Goal: Task Accomplishment & Management: Manage account settings

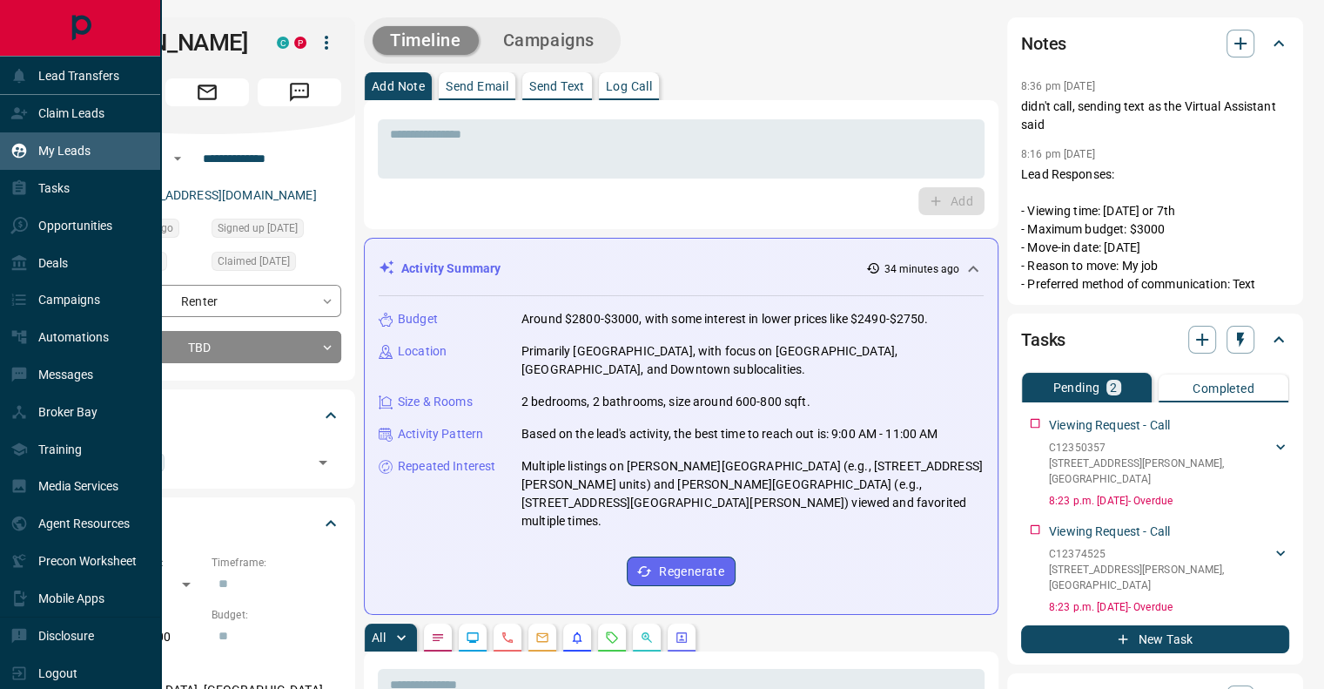
click at [62, 139] on div "My Leads" at bounding box center [50, 151] width 80 height 29
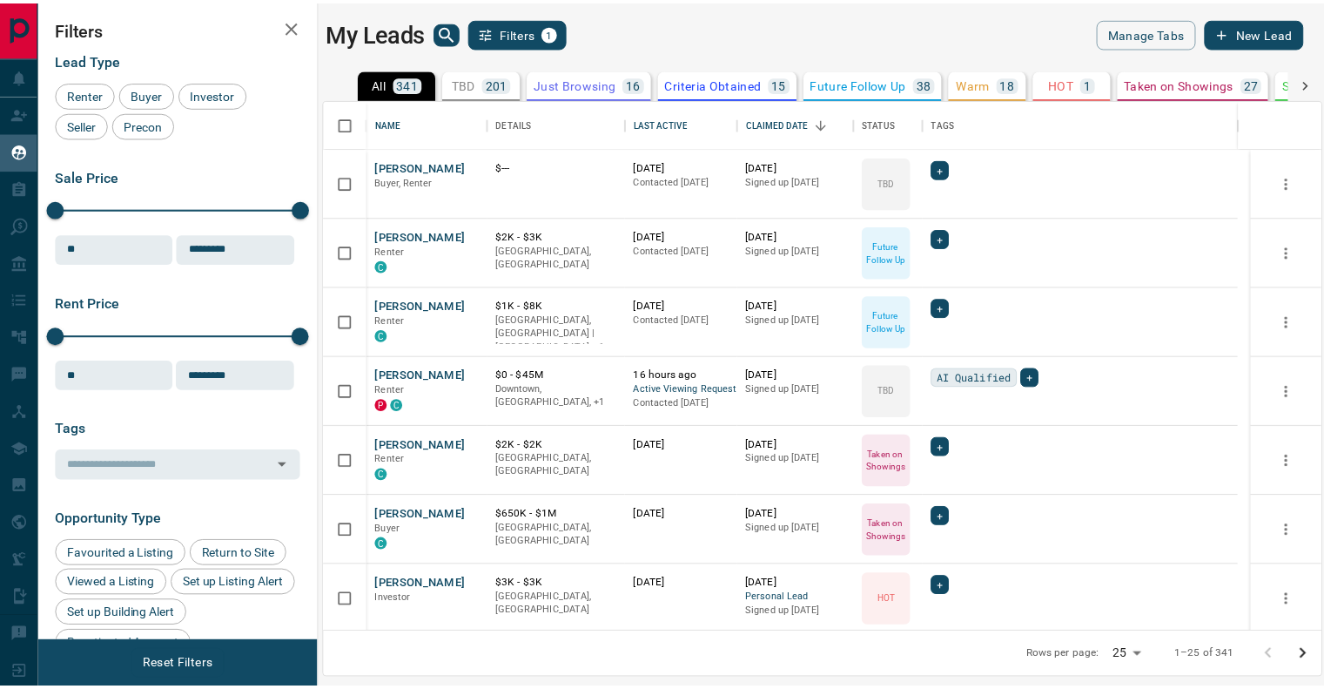
scroll to position [520, 995]
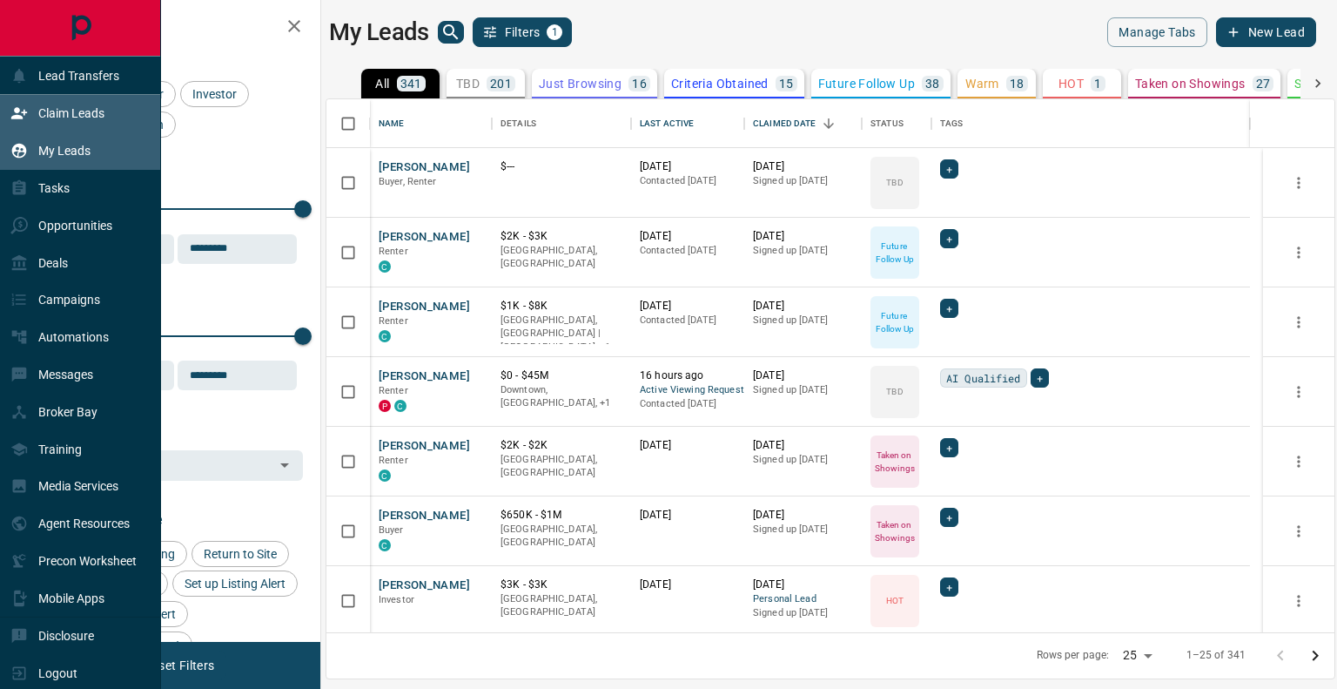
click at [87, 118] on p "Claim Leads" at bounding box center [71, 113] width 66 height 14
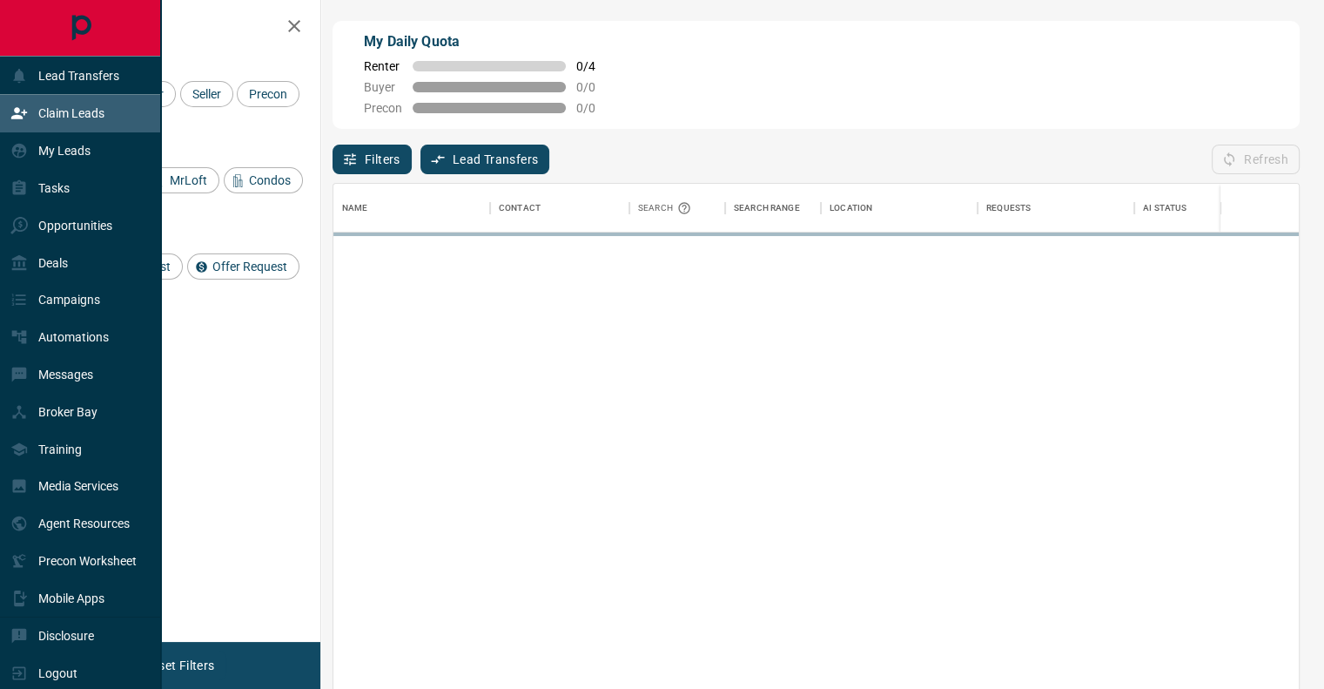
scroll to position [509, 951]
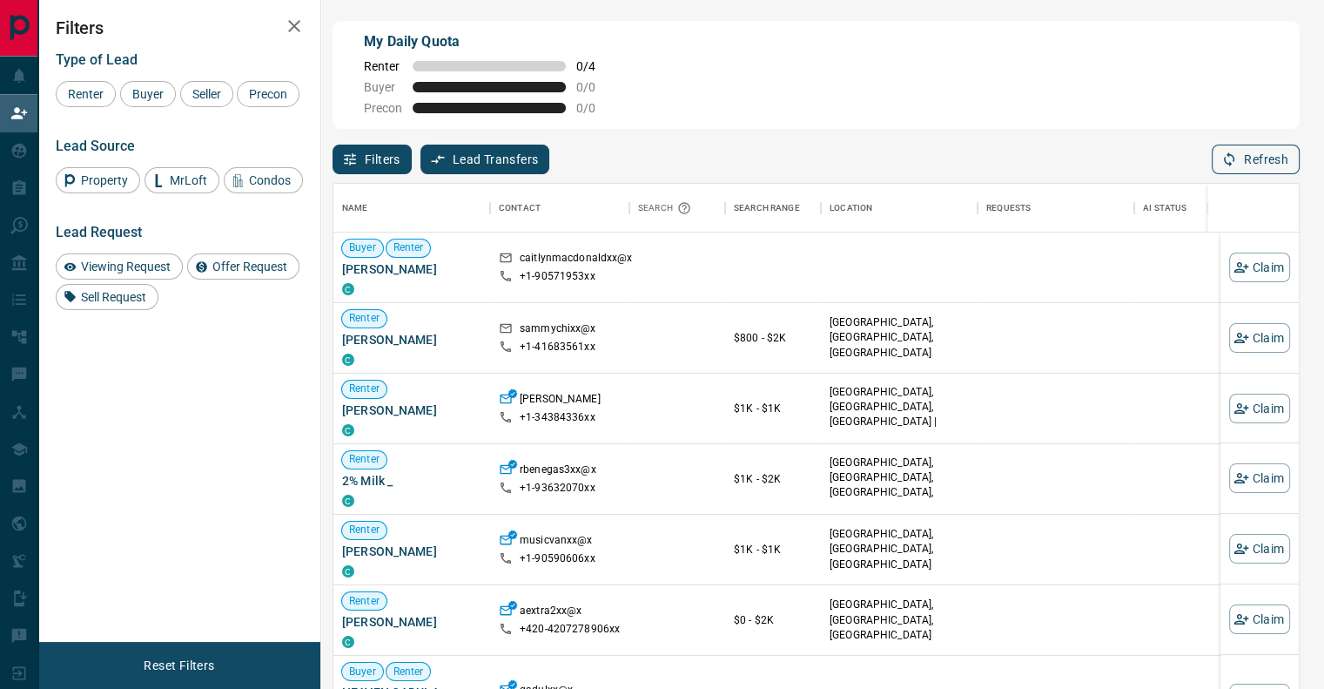
click at [1251, 158] on button "Refresh" at bounding box center [1256, 160] width 88 height 30
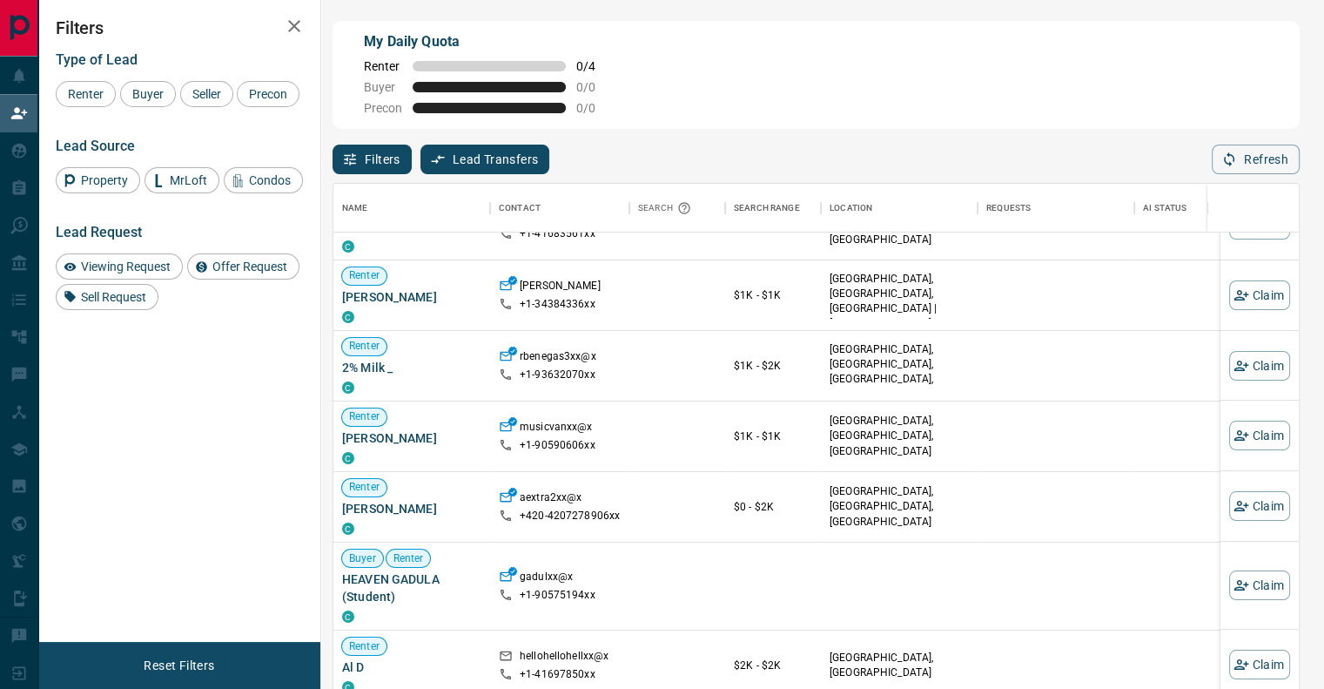
scroll to position [0, 0]
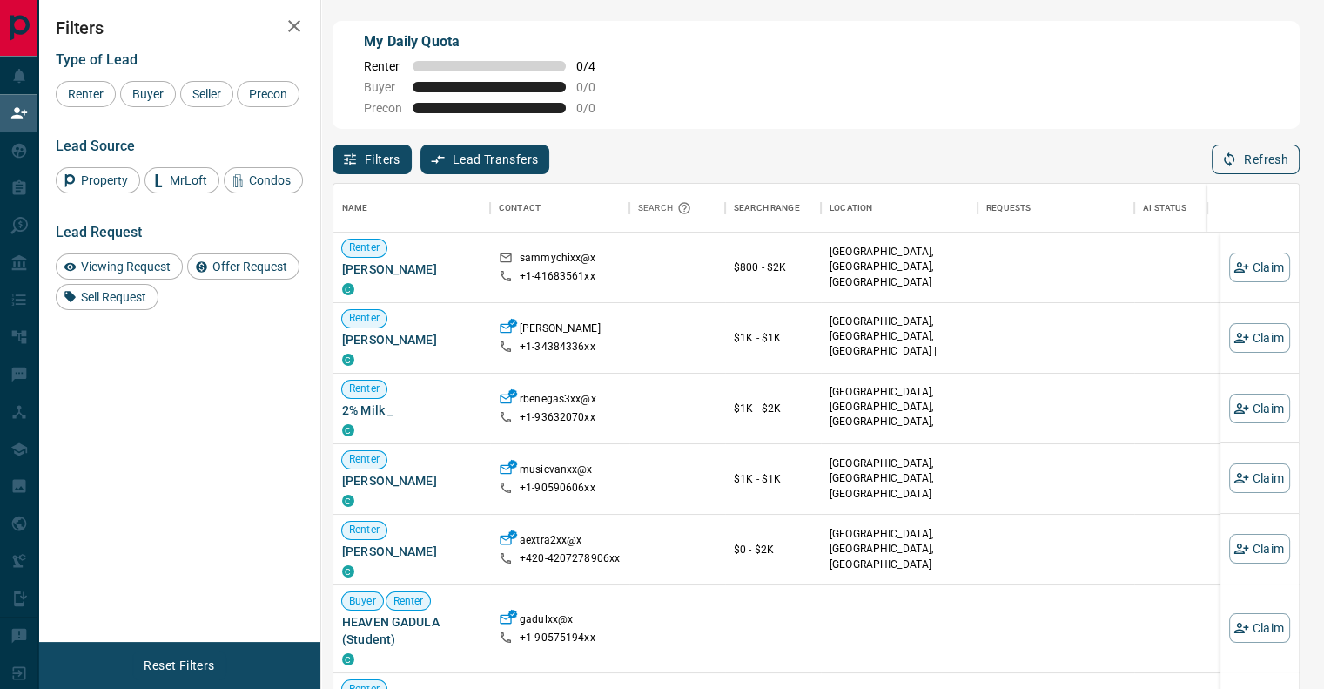
click at [1219, 156] on button "Refresh" at bounding box center [1256, 160] width 88 height 30
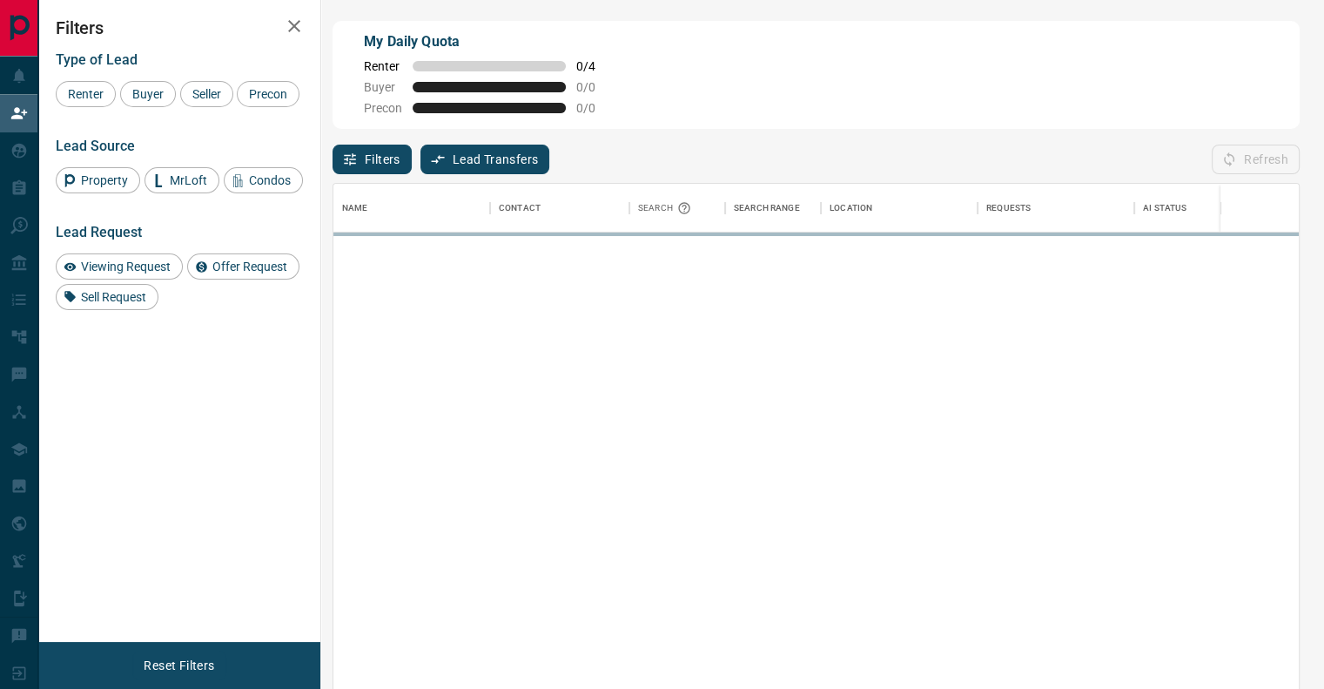
scroll to position [509, 951]
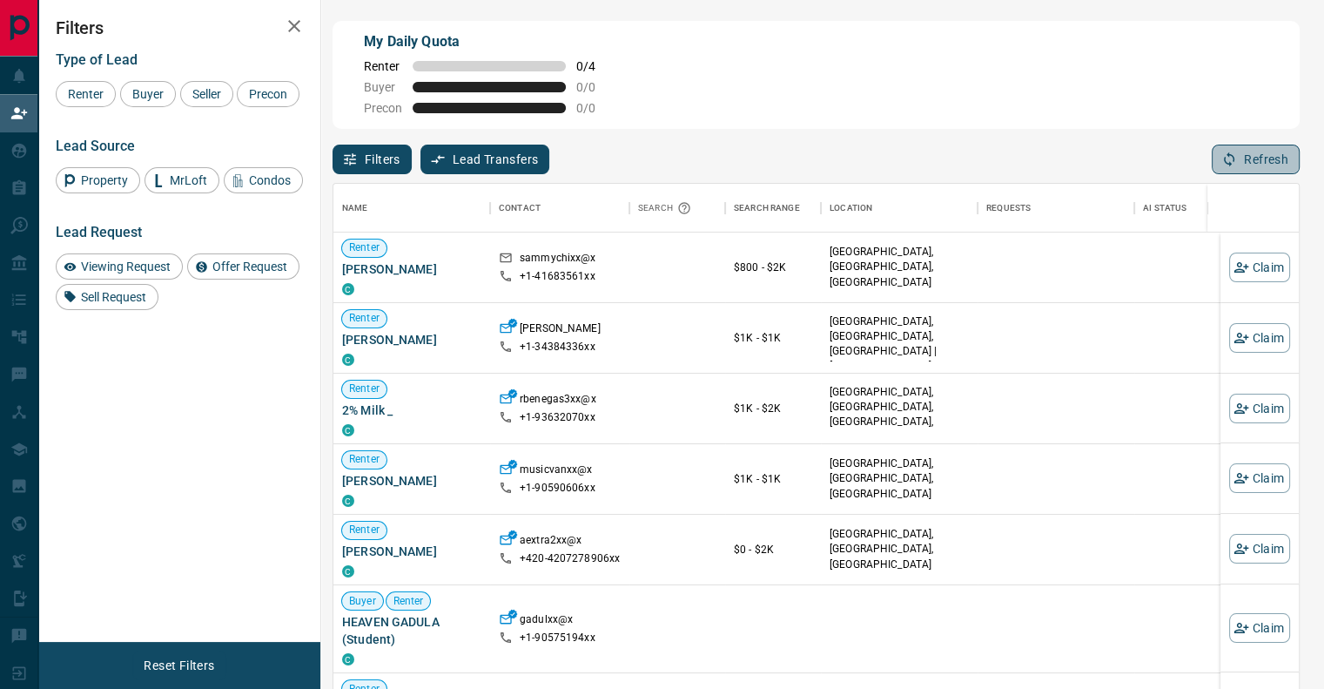
click at [1240, 168] on button "Refresh" at bounding box center [1256, 160] width 88 height 30
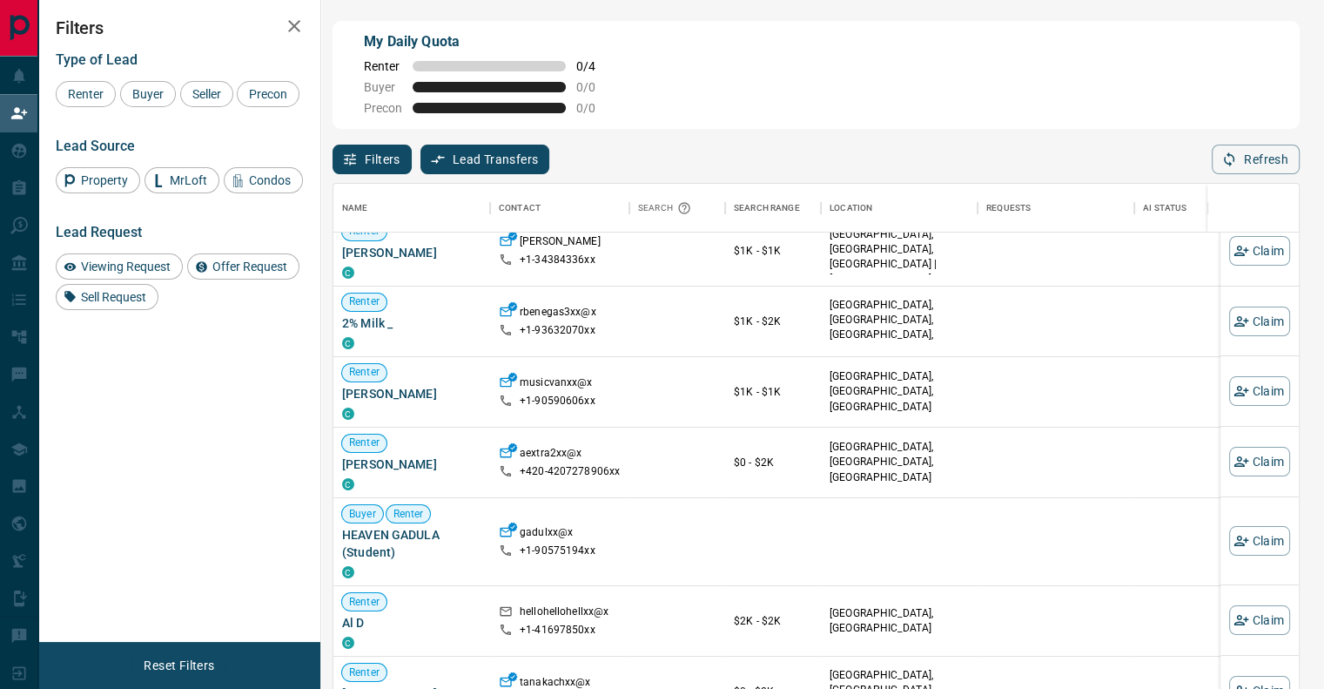
scroll to position [0, 0]
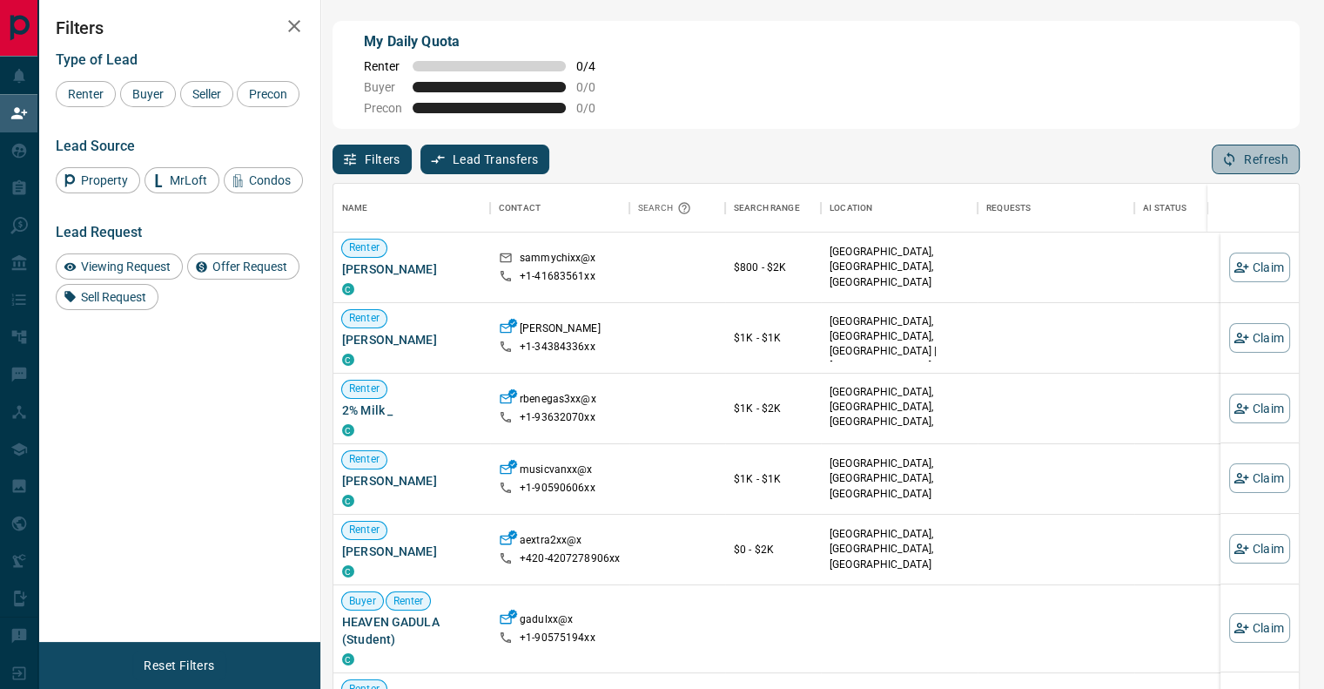
click at [1236, 164] on icon "button" at bounding box center [1229, 159] width 16 height 16
click at [1240, 160] on button "Refresh" at bounding box center [1256, 160] width 88 height 30
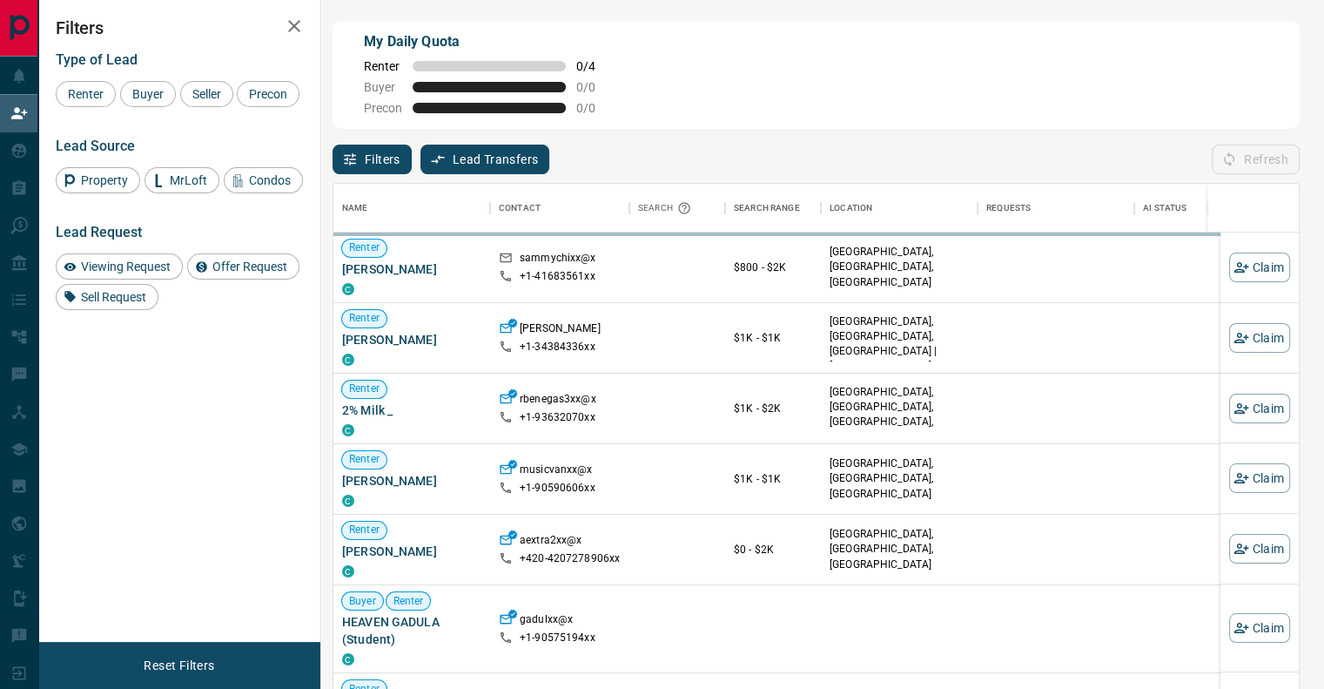
scroll to position [509, 951]
